Goal: Task Accomplishment & Management: Manage account settings

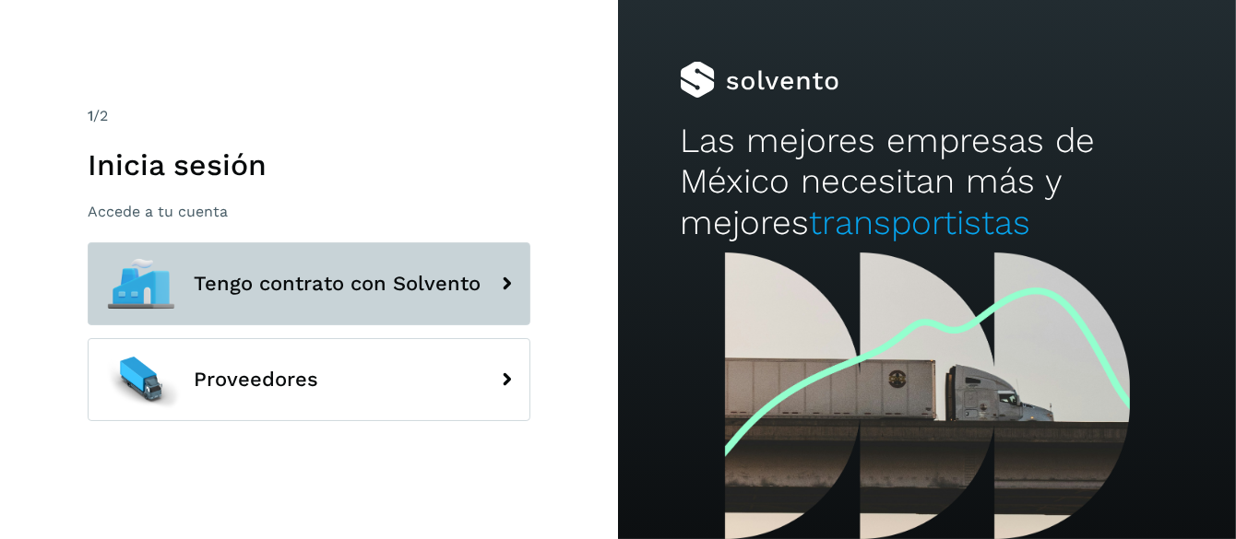
click at [302, 270] on button "Tengo contrato con Solvento" at bounding box center [309, 284] width 443 height 83
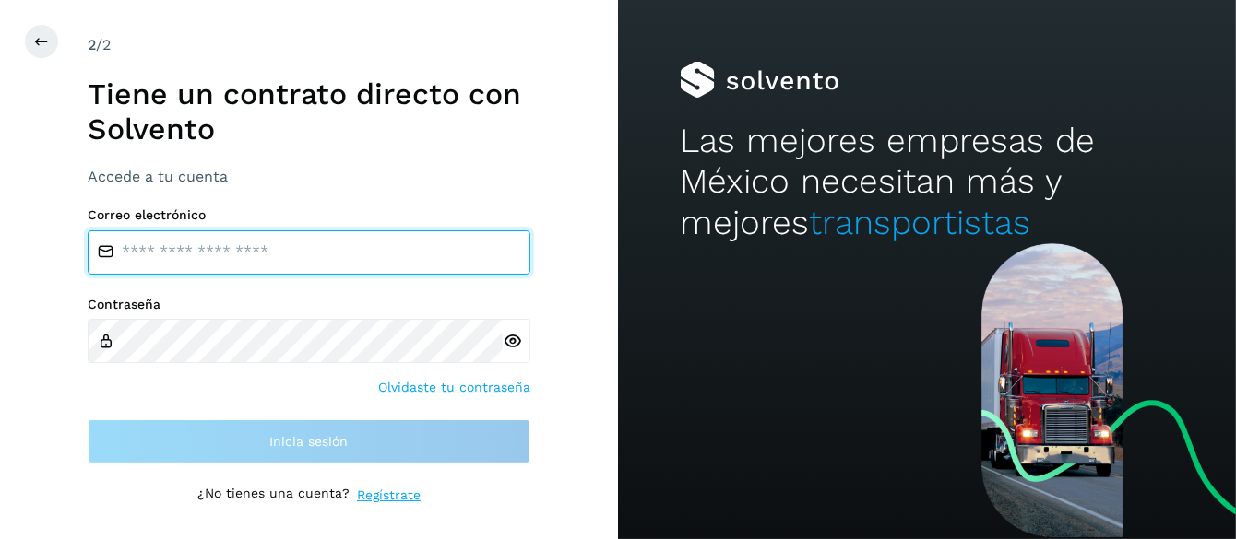
click at [164, 253] on input "email" at bounding box center [309, 253] width 443 height 44
type input "**********"
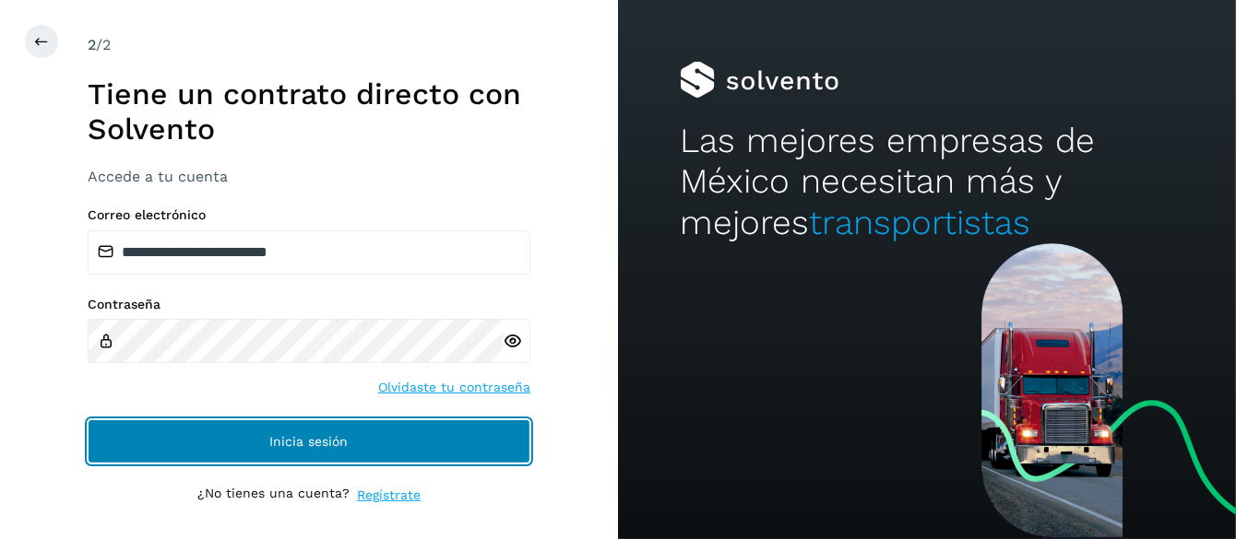
click at [301, 429] on button "Inicia sesión" at bounding box center [309, 442] width 443 height 44
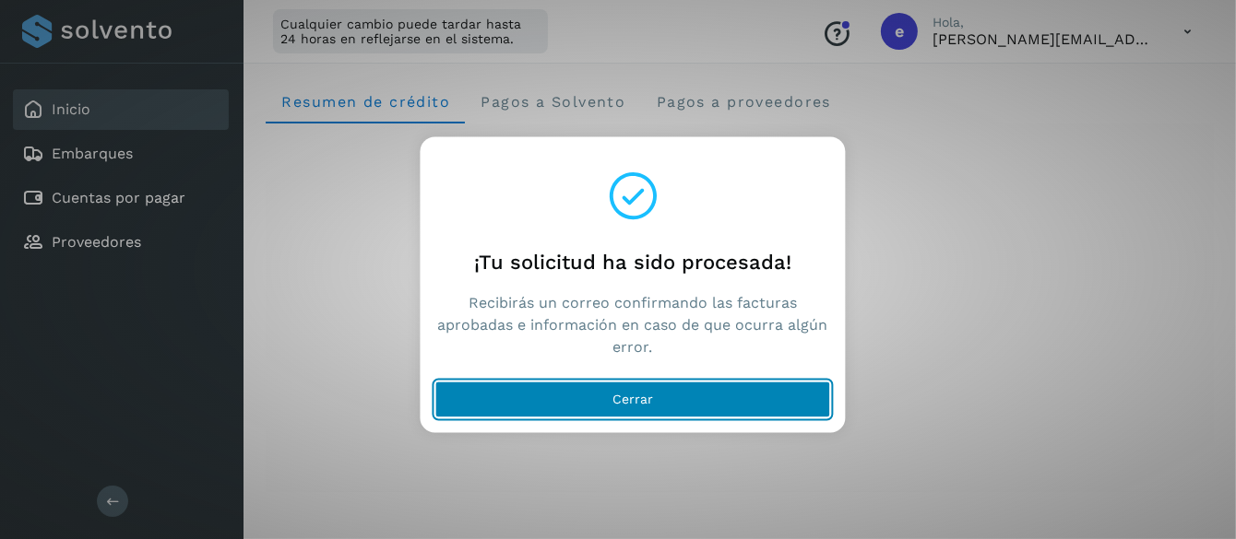
click at [636, 406] on button "Cerrar" at bounding box center [633, 399] width 396 height 37
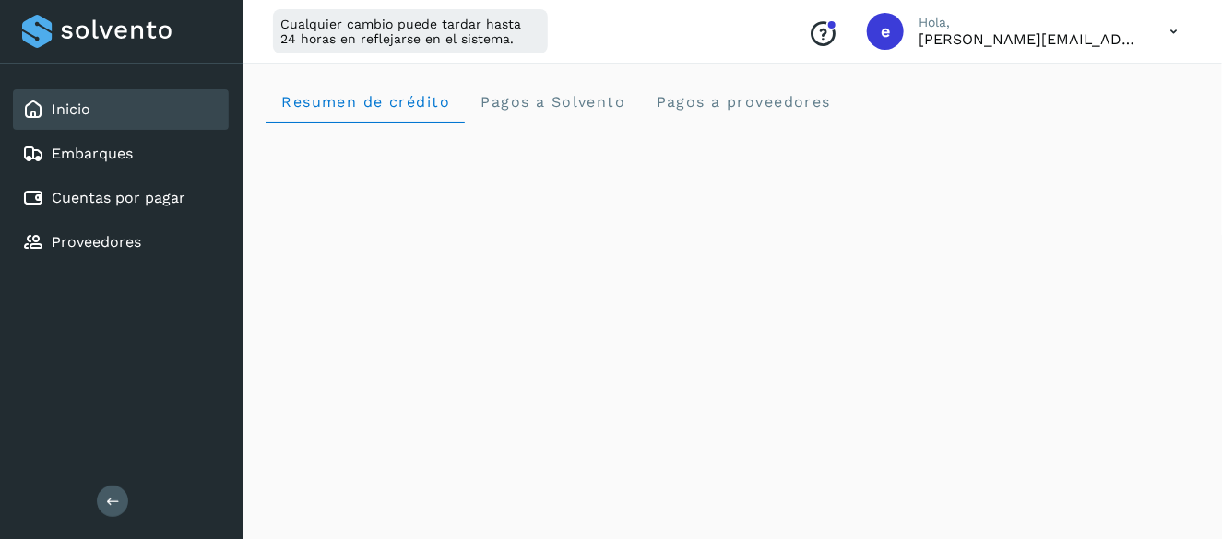
click at [1173, 34] on icon at bounding box center [1173, 32] width 38 height 38
click at [1035, 121] on div "Cerrar sesión" at bounding box center [1081, 118] width 219 height 35
